Goal: Task Accomplishment & Management: Manage account settings

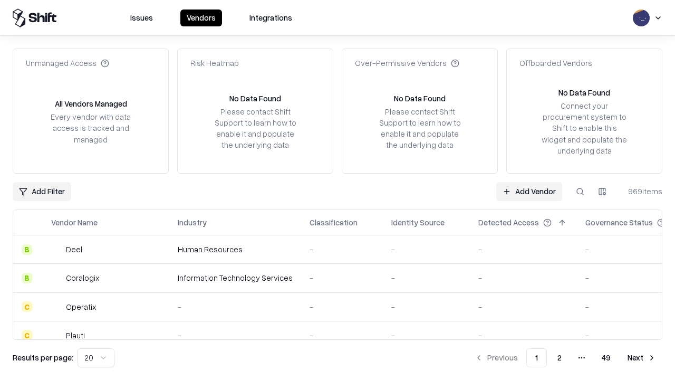
click at [529, 191] on link "Add Vendor" at bounding box center [530, 191] width 66 height 19
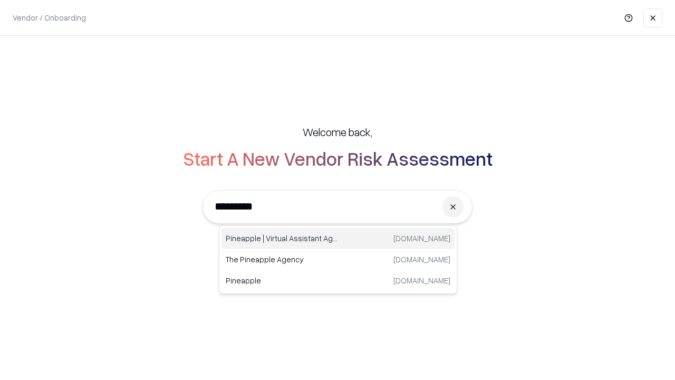
click at [338, 239] on div "Pineapple | Virtual Assistant Agency trypineapple.com" at bounding box center [338, 238] width 233 height 21
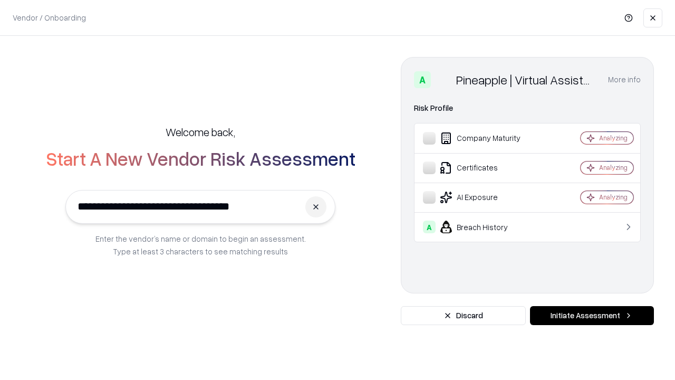
type input "**********"
click at [592, 316] on button "Initiate Assessment" at bounding box center [592, 315] width 124 height 19
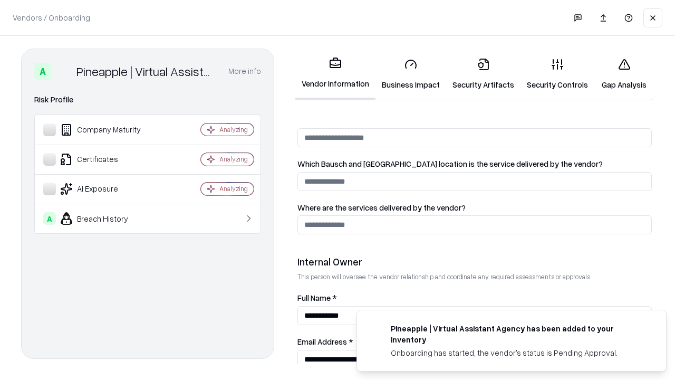
scroll to position [547, 0]
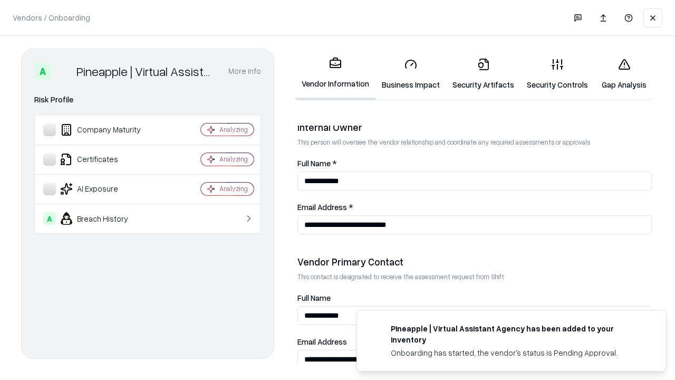
click at [411, 74] on link "Business Impact" at bounding box center [411, 74] width 71 height 49
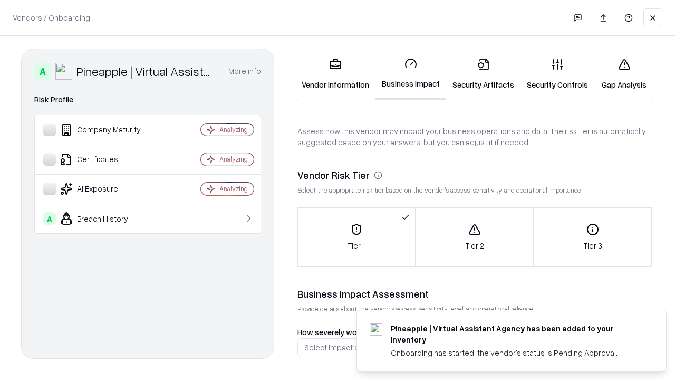
click at [483, 74] on link "Security Artifacts" at bounding box center [483, 74] width 74 height 49
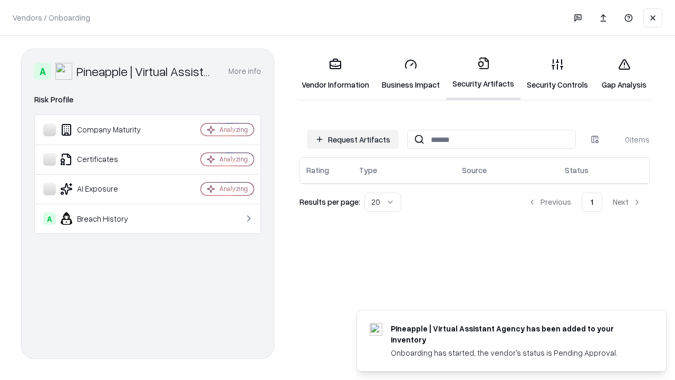
click at [353, 139] on button "Request Artifacts" at bounding box center [353, 139] width 92 height 19
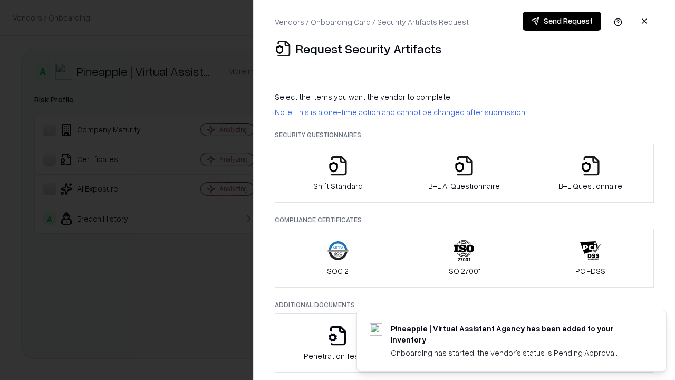
click at [338, 173] on icon "button" at bounding box center [338, 165] width 21 height 21
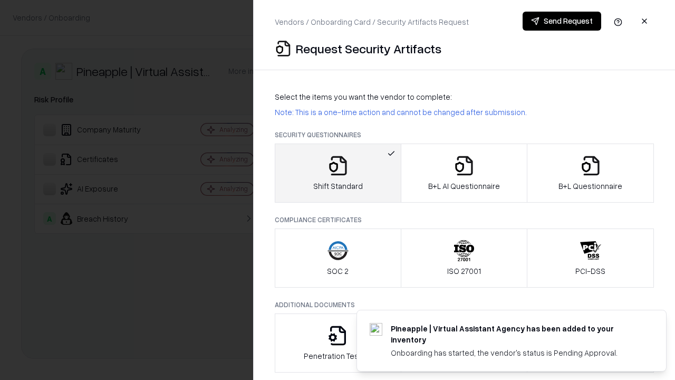
click at [562, 21] on button "Send Request" at bounding box center [562, 21] width 79 height 19
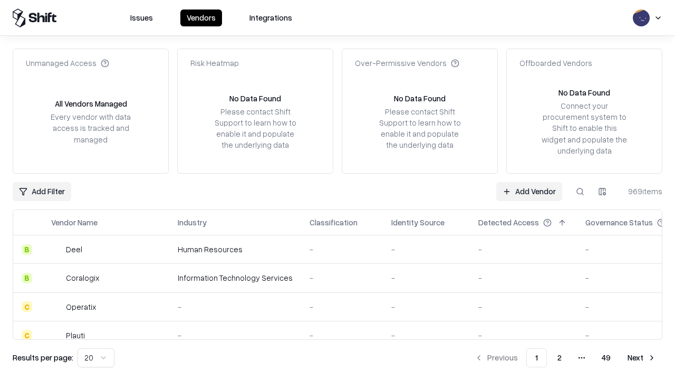
click at [580, 191] on button at bounding box center [580, 191] width 19 height 19
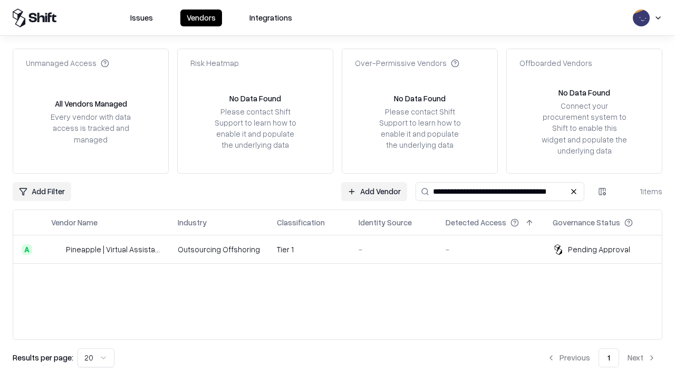
type input "**********"
click at [344, 249] on td "Tier 1" at bounding box center [310, 249] width 82 height 28
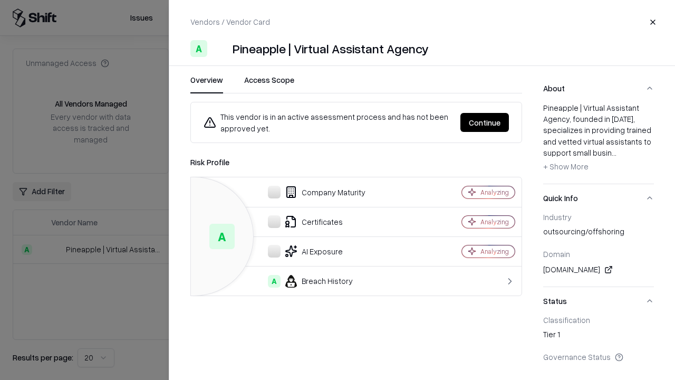
click at [485, 122] on button "Continue" at bounding box center [485, 122] width 49 height 19
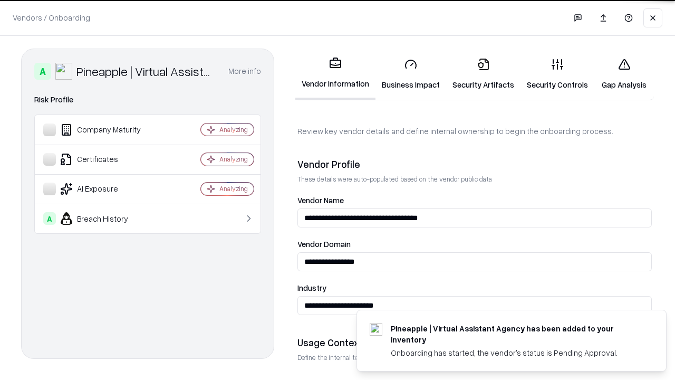
click at [483, 74] on link "Security Artifacts" at bounding box center [483, 74] width 74 height 49
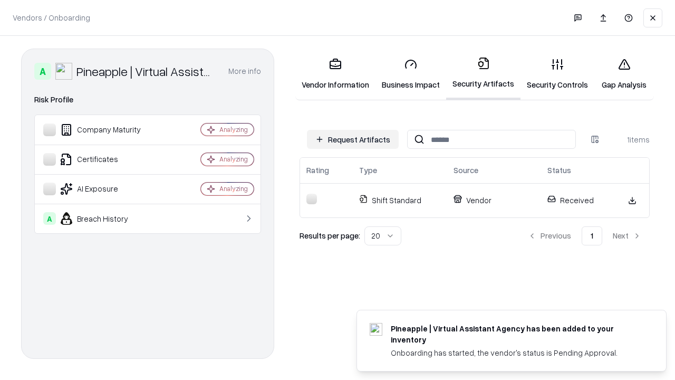
click at [558, 74] on link "Security Controls" at bounding box center [558, 74] width 74 height 49
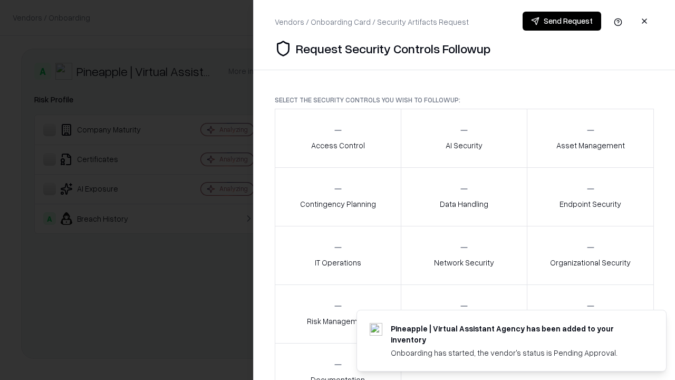
click at [338, 138] on div "Access Control" at bounding box center [338, 138] width 54 height 26
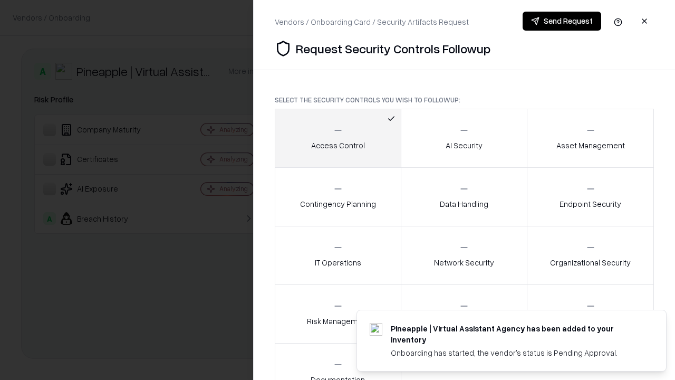
click at [562, 21] on button "Send Request" at bounding box center [562, 21] width 79 height 19
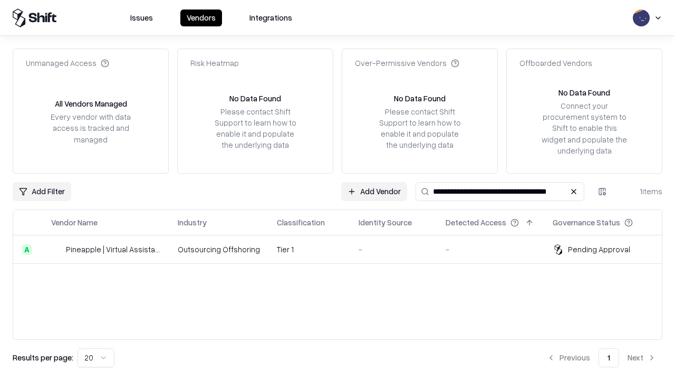
type input "**********"
click at [344, 249] on td "Tier 1" at bounding box center [310, 249] width 82 height 28
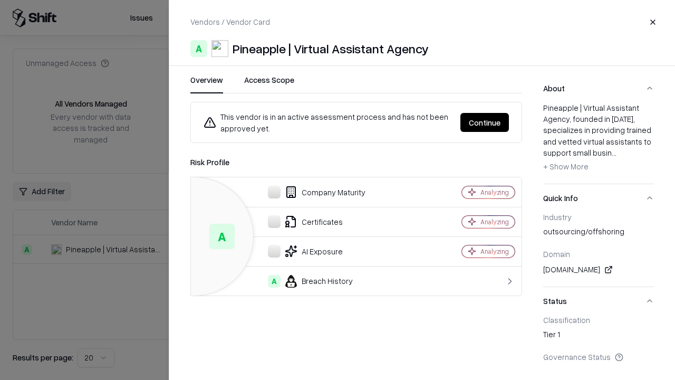
click at [485, 122] on button "Continue" at bounding box center [485, 122] width 49 height 19
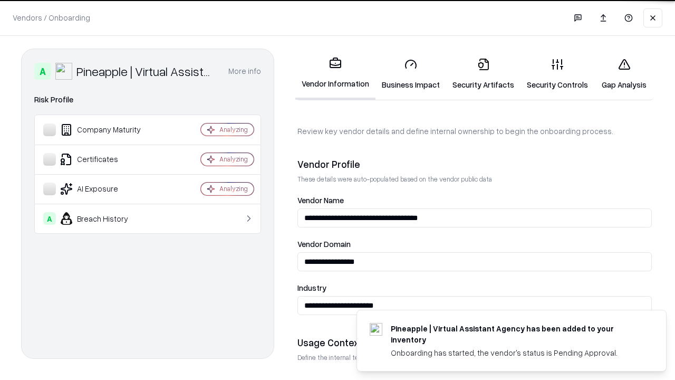
click at [624, 74] on link "Gap Analysis" at bounding box center [625, 74] width 60 height 49
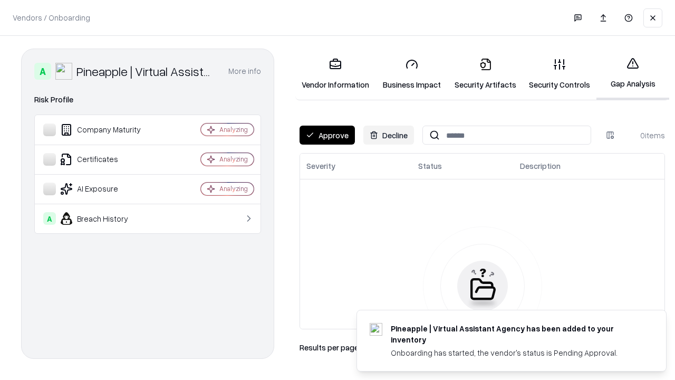
click at [327, 135] on button "Approve" at bounding box center [327, 135] width 55 height 19
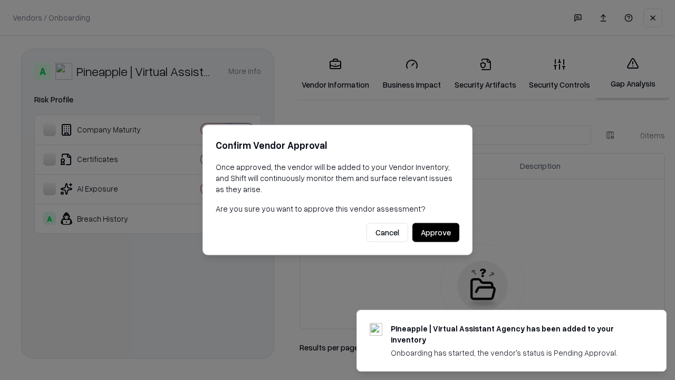
click at [436, 232] on button "Approve" at bounding box center [436, 232] width 47 height 19
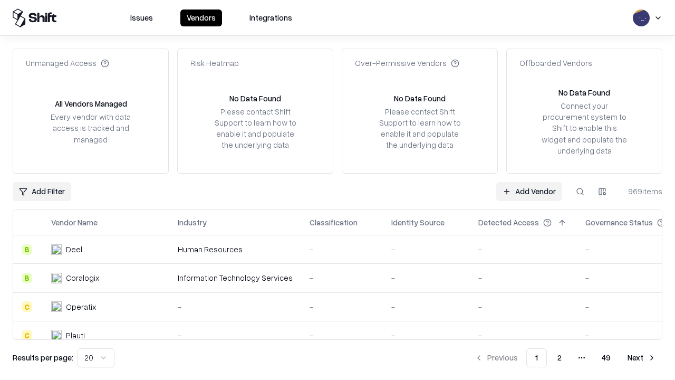
type input "**********"
click at [529, 191] on link "Add Vendor" at bounding box center [530, 191] width 66 height 19
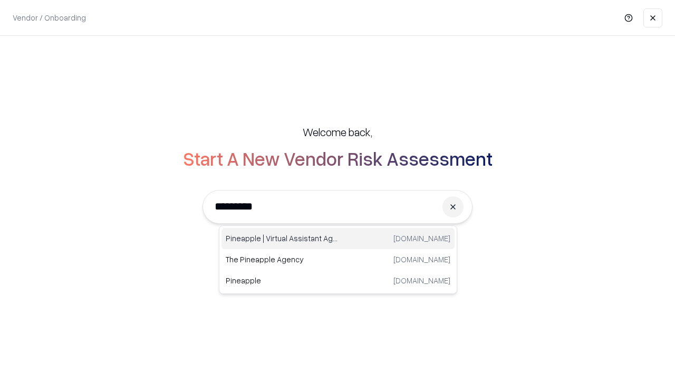
click at [338, 239] on div "Pineapple | Virtual Assistant Agency [DOMAIN_NAME]" at bounding box center [338, 238] width 233 height 21
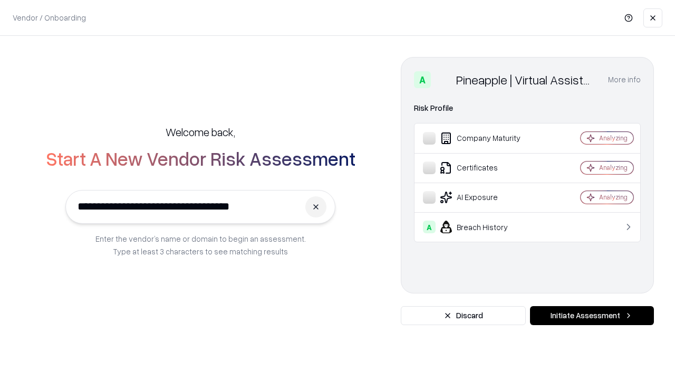
type input "**********"
click at [592, 316] on button "Initiate Assessment" at bounding box center [592, 315] width 124 height 19
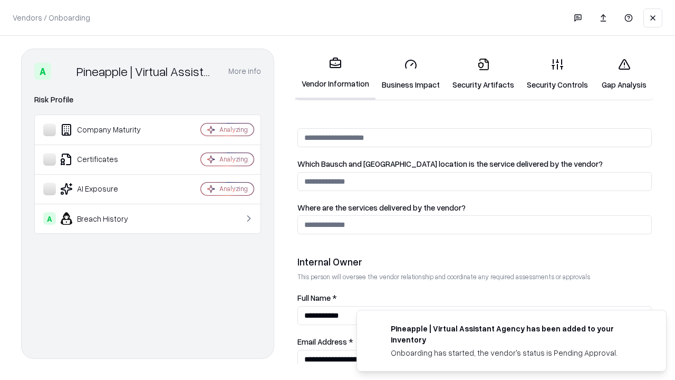
scroll to position [547, 0]
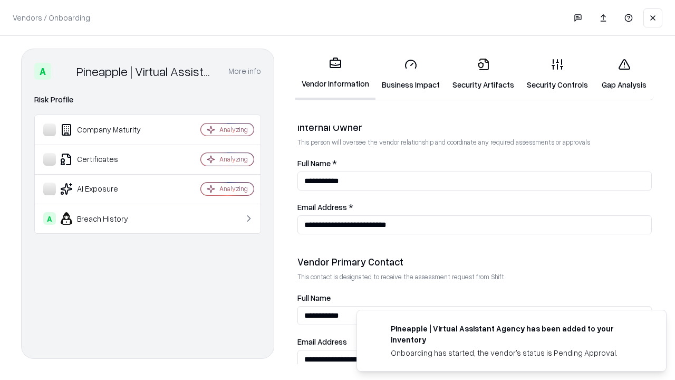
click at [624, 74] on link "Gap Analysis" at bounding box center [625, 74] width 60 height 49
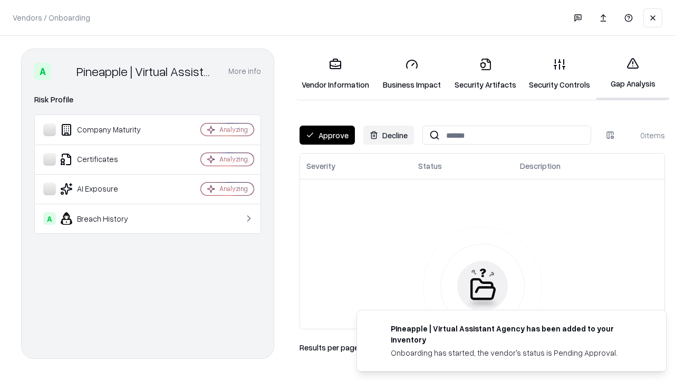
click at [327, 135] on button "Approve" at bounding box center [327, 135] width 55 height 19
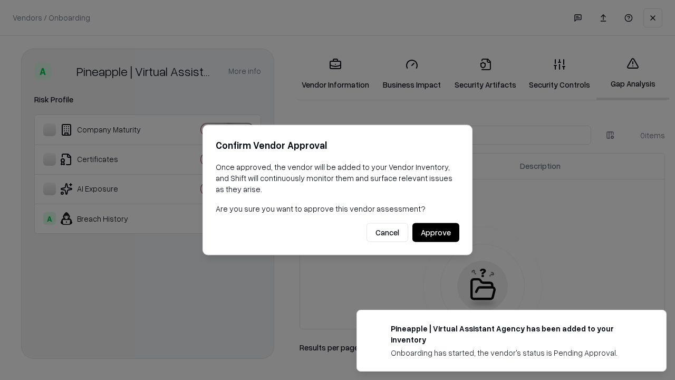
click at [436, 232] on button "Approve" at bounding box center [436, 232] width 47 height 19
